Goal: Task Accomplishment & Management: Manage account settings

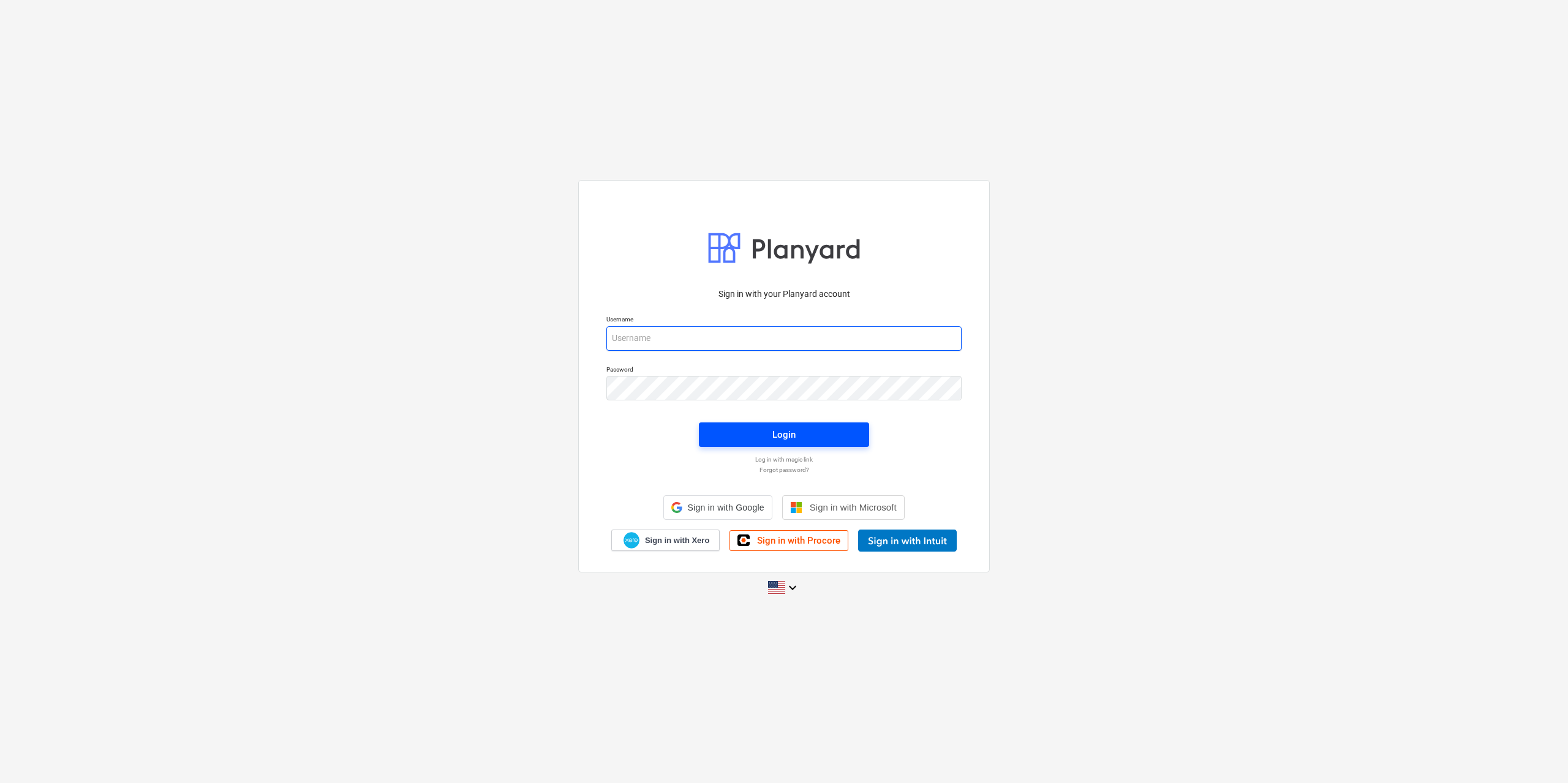
type input "[EMAIL_ADDRESS][DOMAIN_NAME]"
click at [814, 430] on span "Login" at bounding box center [784, 434] width 141 height 16
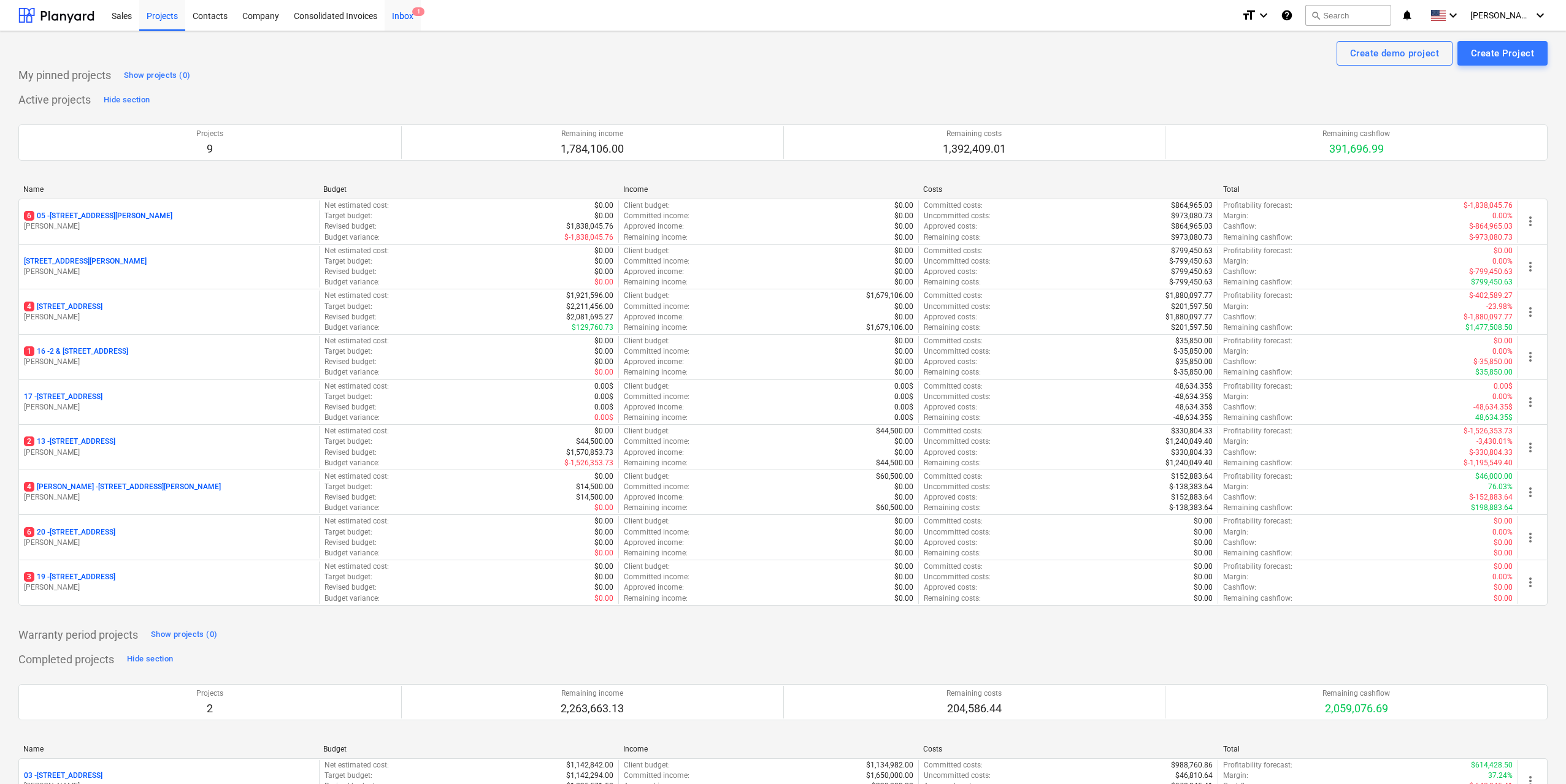
click at [399, 11] on div "Inbox 1" at bounding box center [403, 15] width 36 height 31
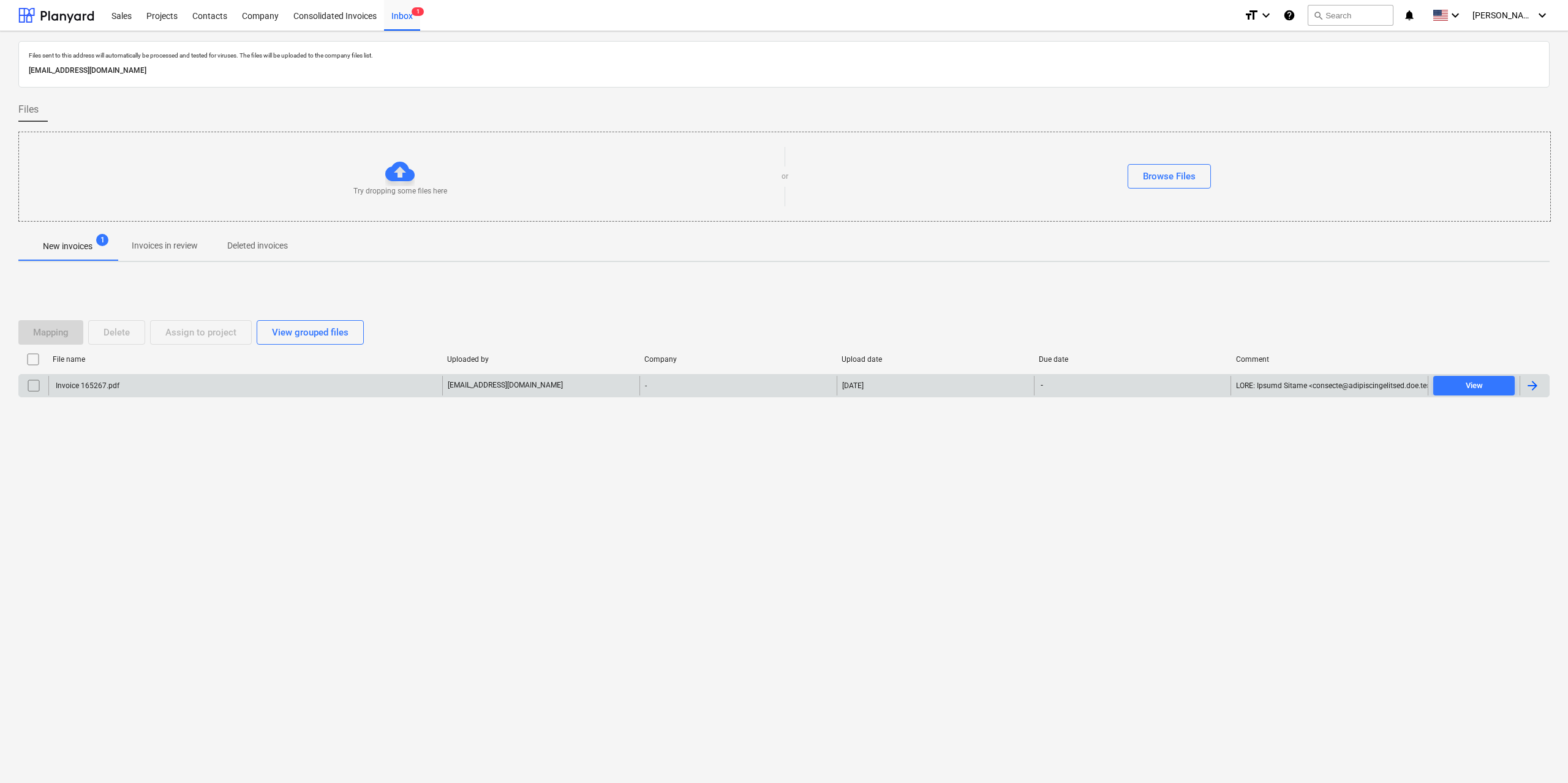
click at [89, 383] on div "Invoice 165267.pdf" at bounding box center [87, 385] width 65 height 9
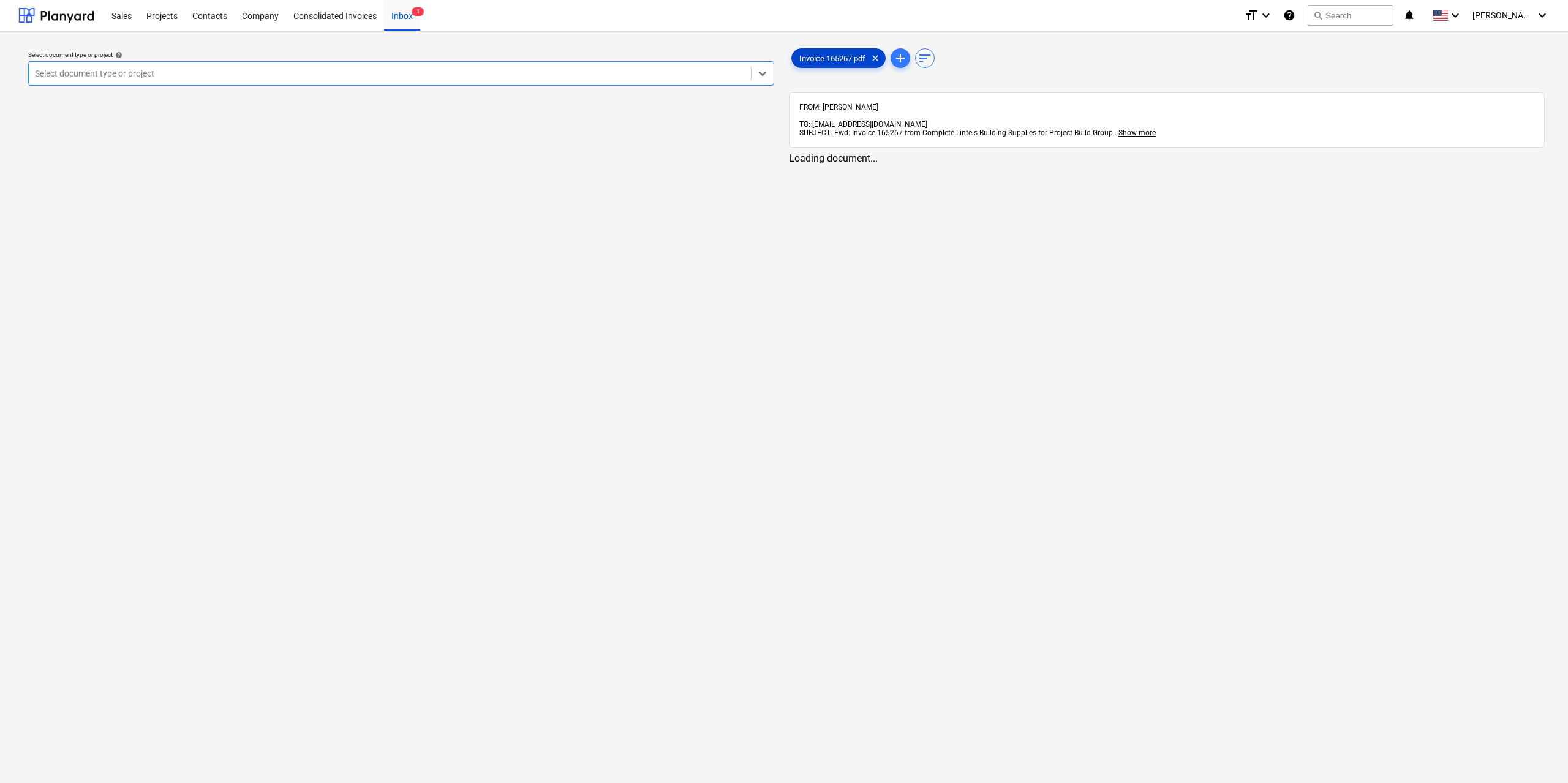
click at [816, 60] on span "Invoice 165267.pdf" at bounding box center [832, 58] width 81 height 9
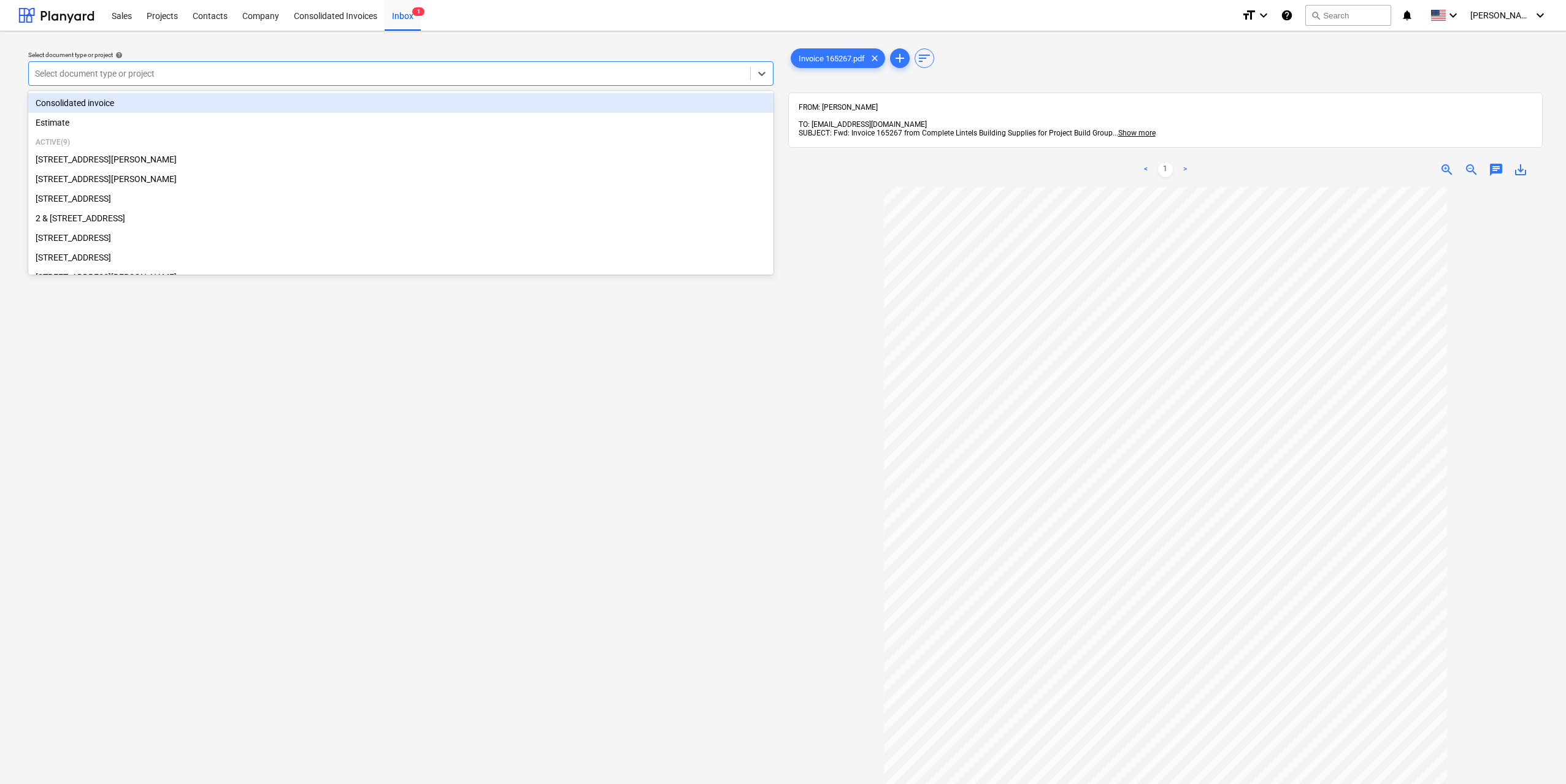
click at [646, 74] on div at bounding box center [389, 73] width 709 height 12
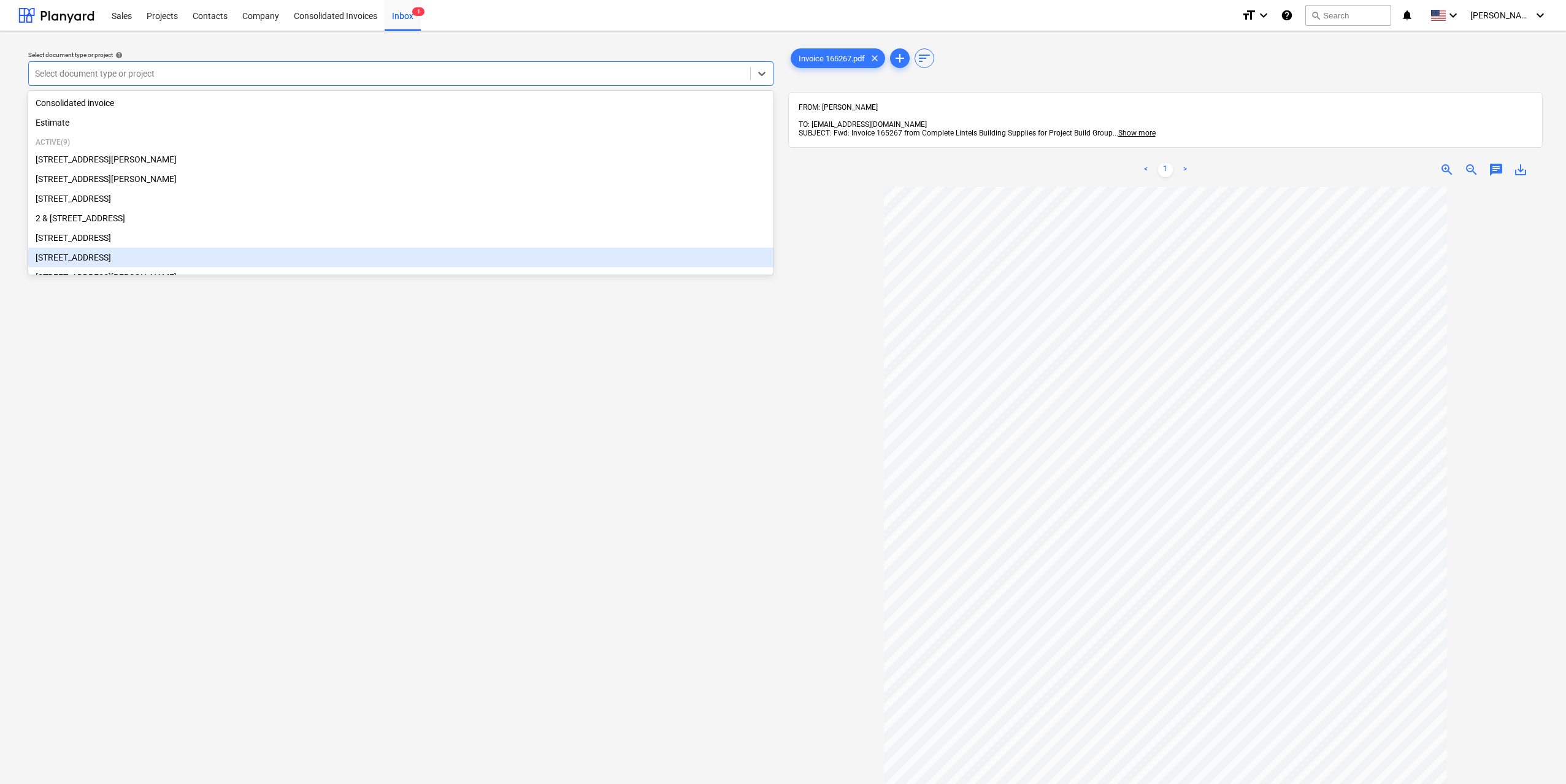
click at [161, 263] on div "[STREET_ADDRESS]" at bounding box center [401, 258] width 745 height 20
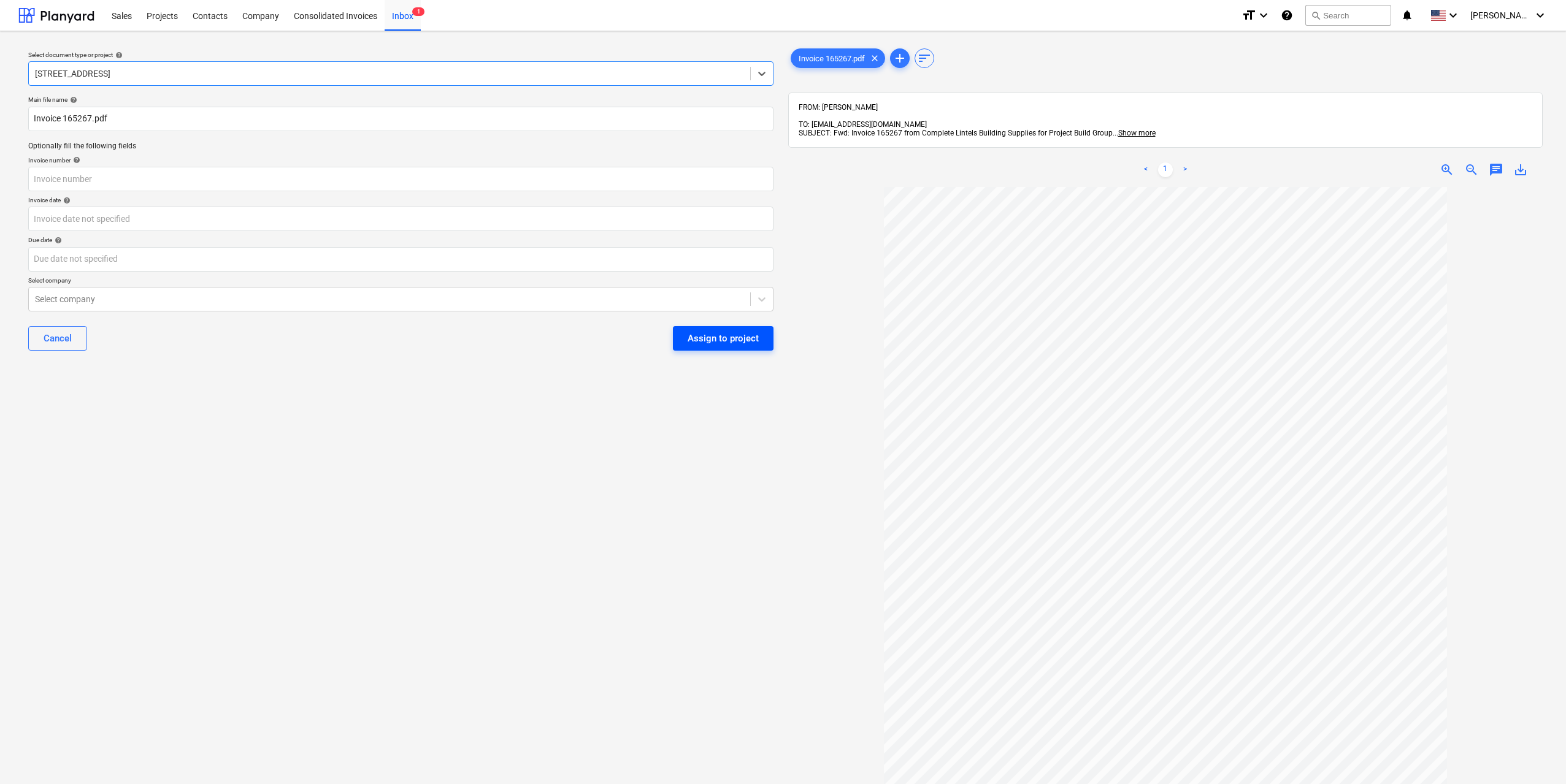
click at [726, 329] on button "Assign to project" at bounding box center [723, 338] width 100 height 25
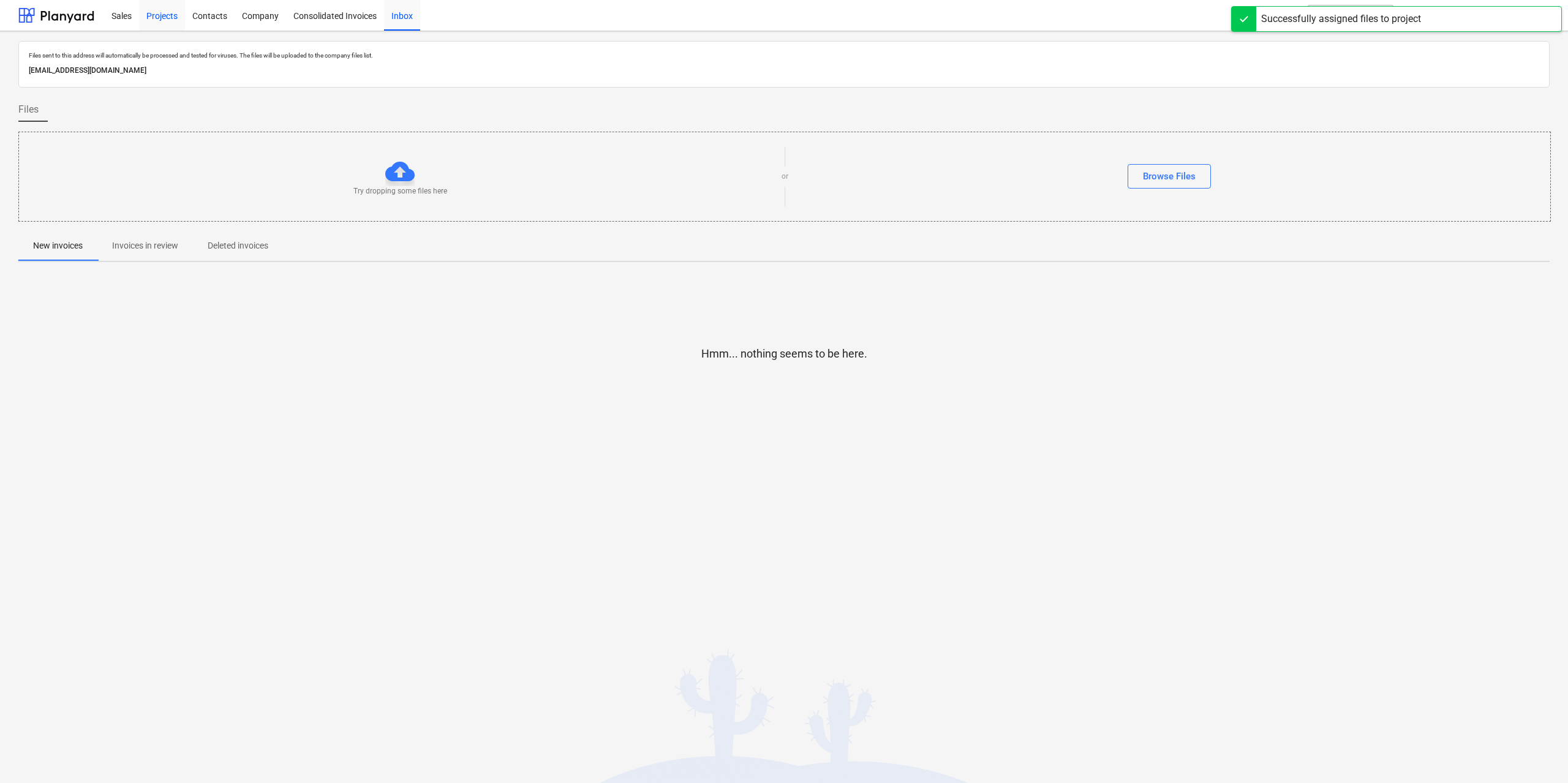
click at [154, 18] on div "Projects" at bounding box center [162, 15] width 46 height 31
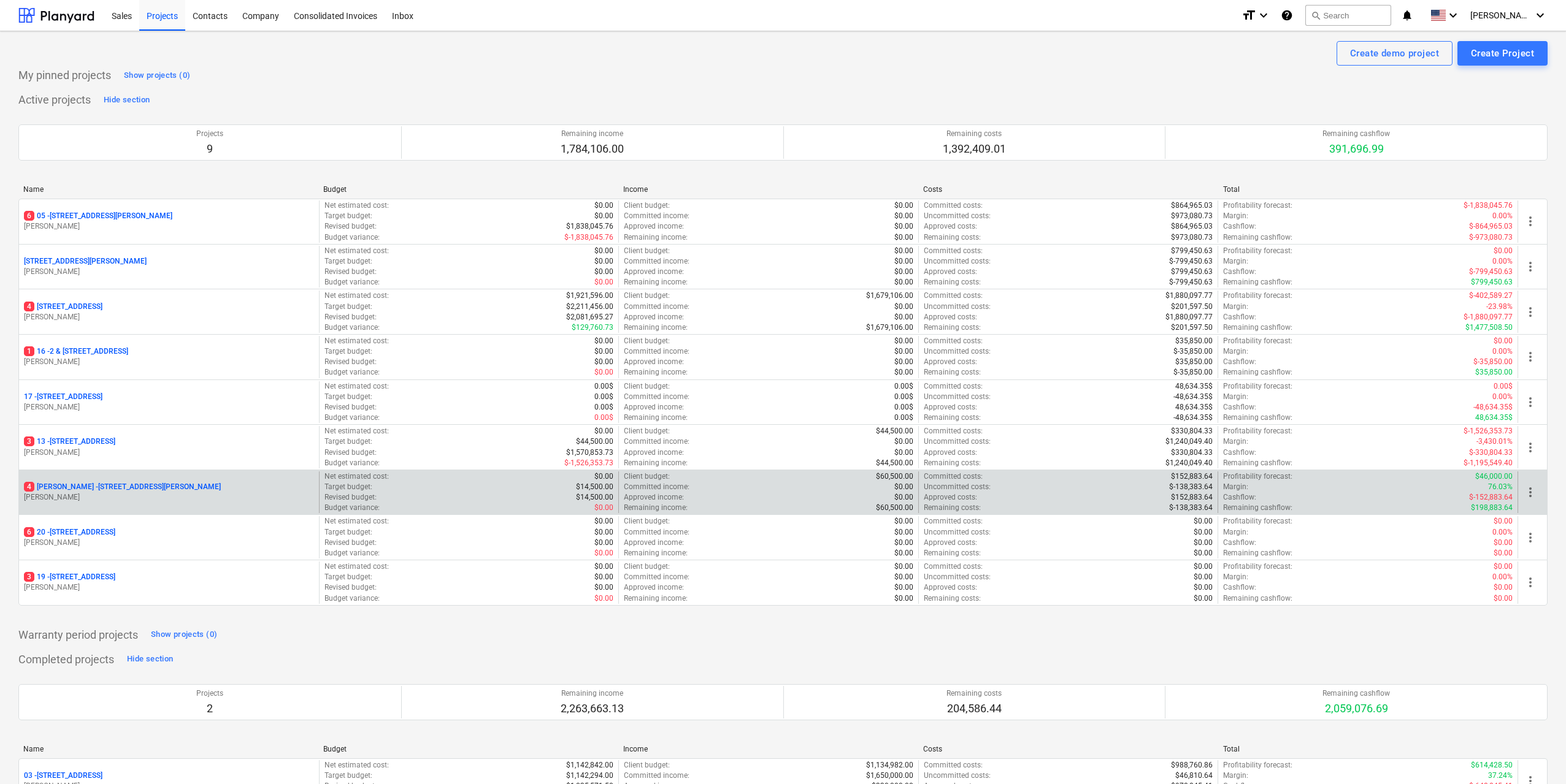
click at [157, 490] on p "[STREET_ADDRESS][PERSON_NAME][PERSON_NAME]" at bounding box center [122, 487] width 197 height 11
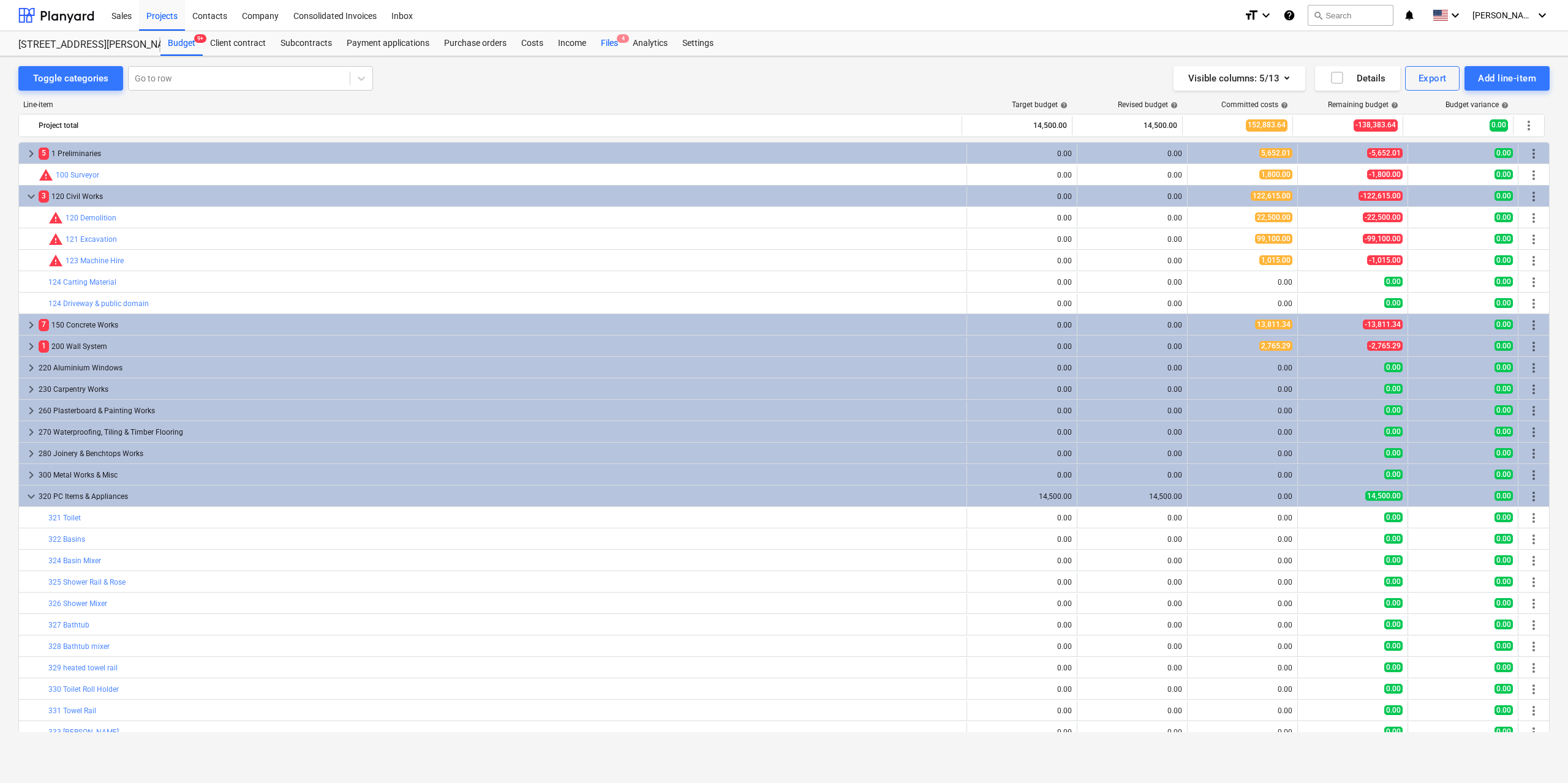
click at [619, 40] on span "4" at bounding box center [623, 38] width 12 height 9
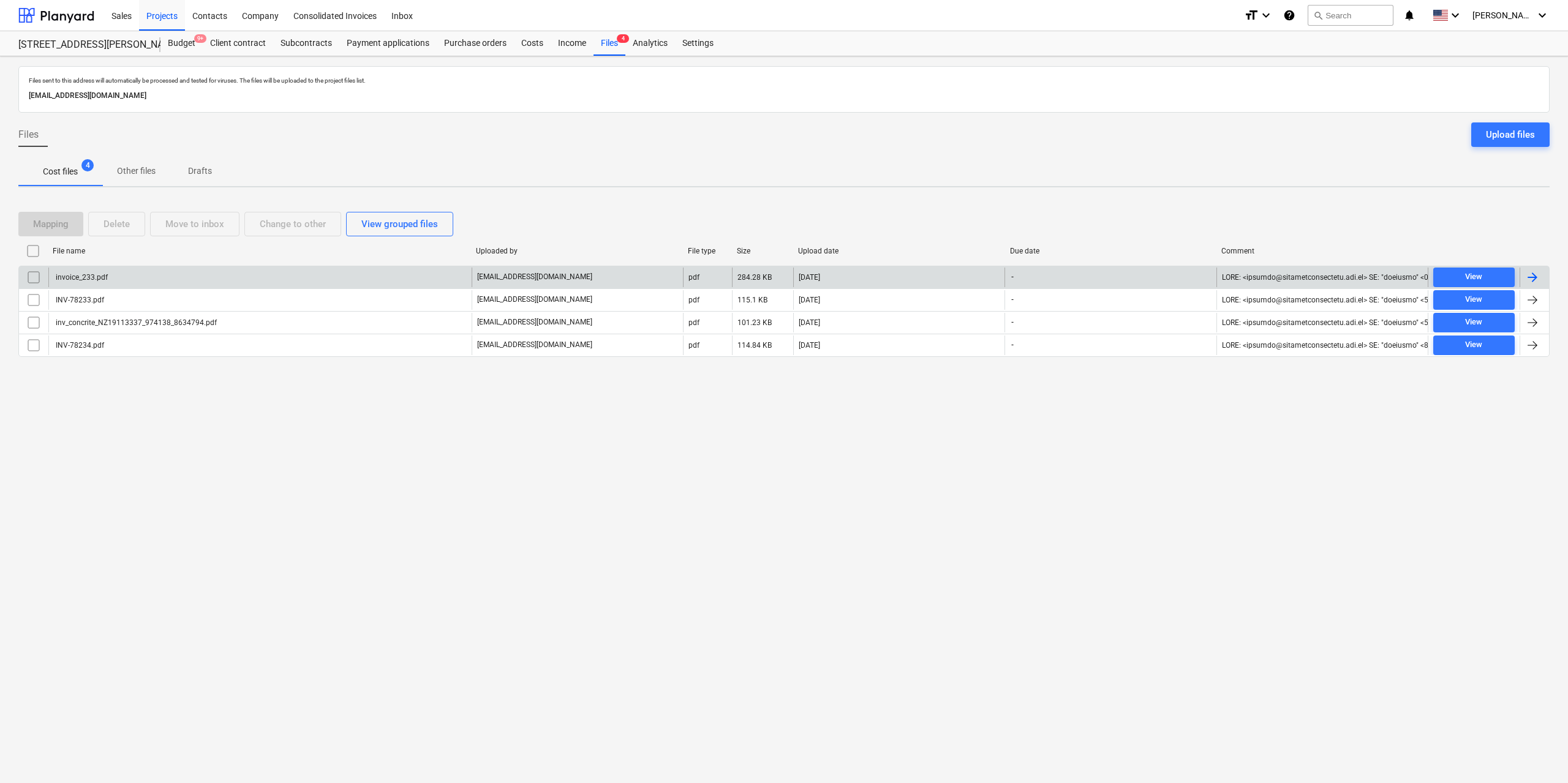
click at [77, 280] on div "invoice_233.pdf" at bounding box center [81, 278] width 54 height 9
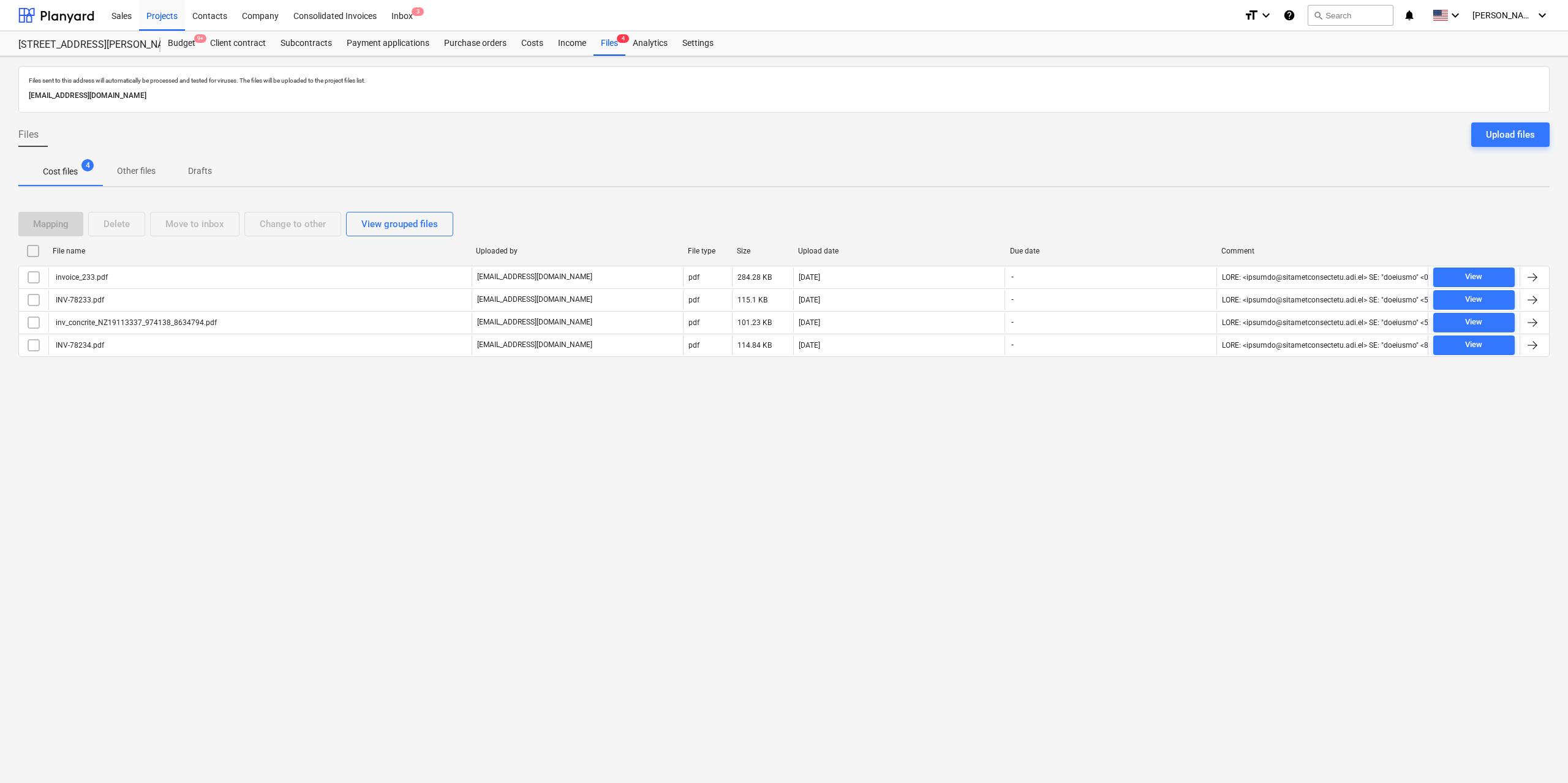
click at [548, 594] on div "Files sent to this address will automatically be processed and tested for virus…" at bounding box center [784, 420] width 1568 height 727
click at [743, 679] on div "Files sent to this address will automatically be processed and tested for virus…" at bounding box center [784, 420] width 1568 height 727
click at [555, 585] on div "Files sent to this address will automatically be processed and tested for virus…" at bounding box center [784, 420] width 1568 height 727
click at [555, 595] on div "Files sent to this address will automatically be processed and tested for virus…" at bounding box center [784, 420] width 1568 height 727
click at [167, 14] on div "Projects" at bounding box center [162, 15] width 46 height 31
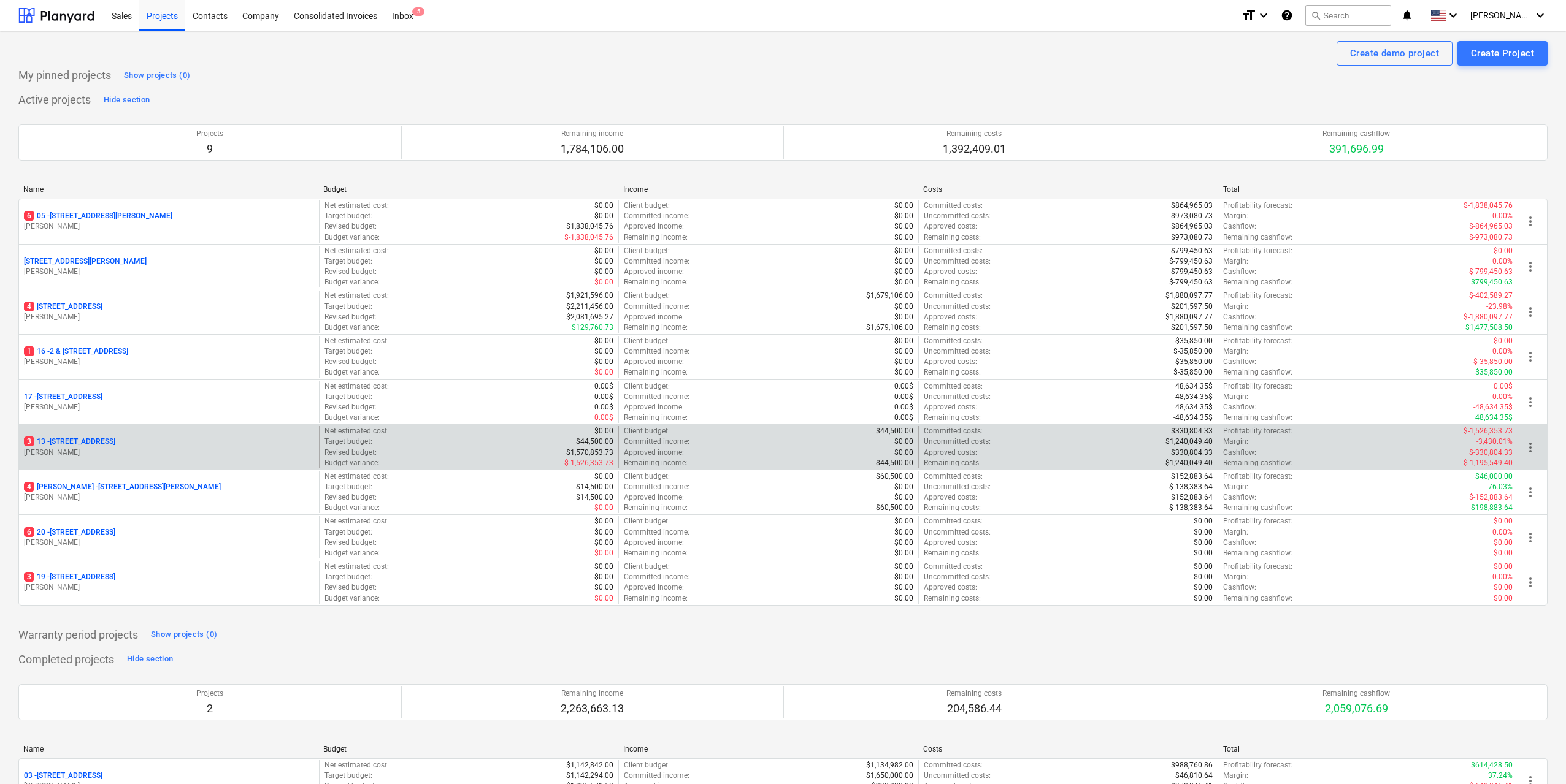
click at [115, 445] on p "3 [STREET_ADDRESS]" at bounding box center [70, 441] width 92 height 11
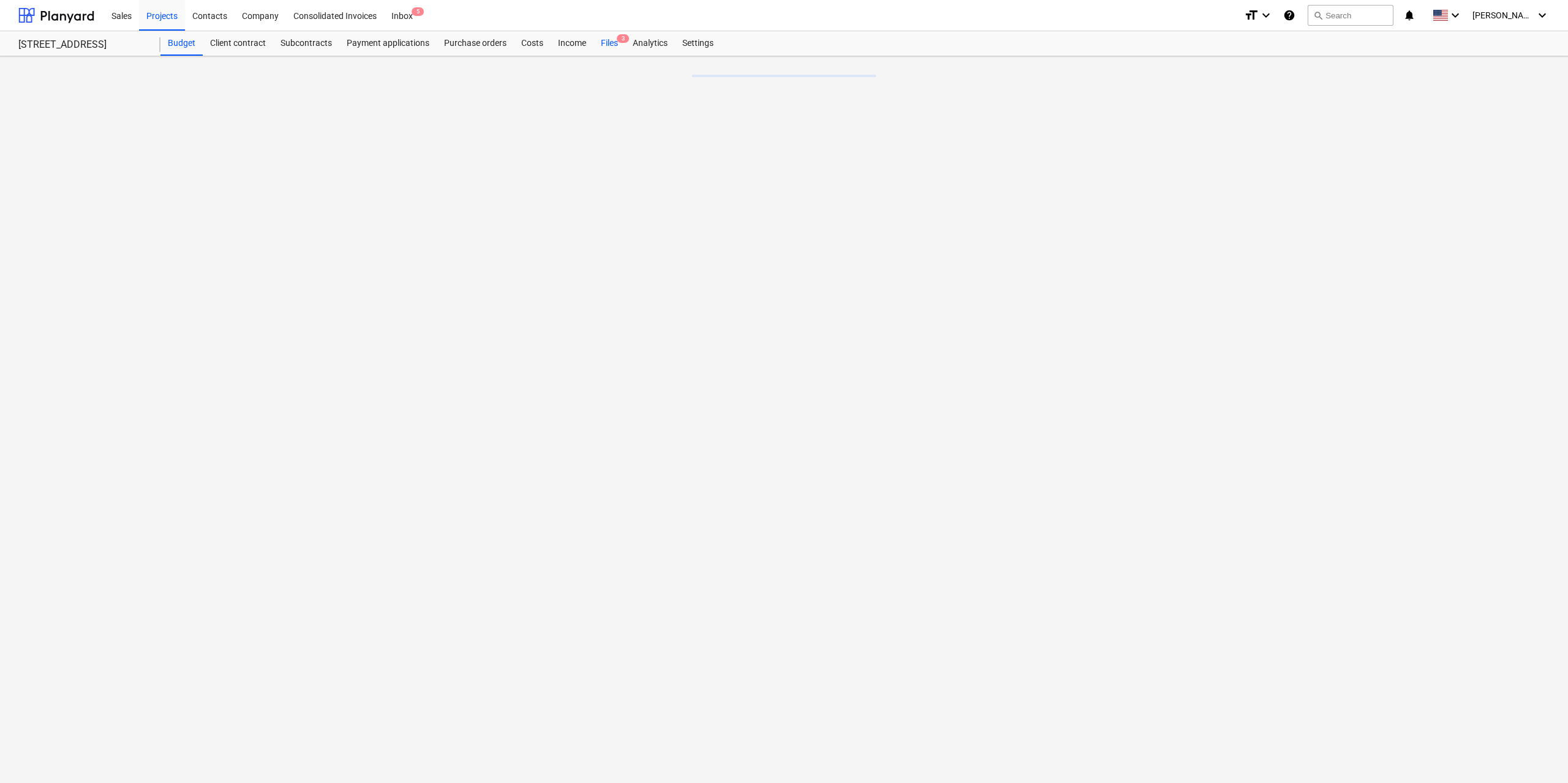
click at [610, 41] on div "Files 3" at bounding box center [609, 43] width 32 height 25
